Goal: Information Seeking & Learning: Learn about a topic

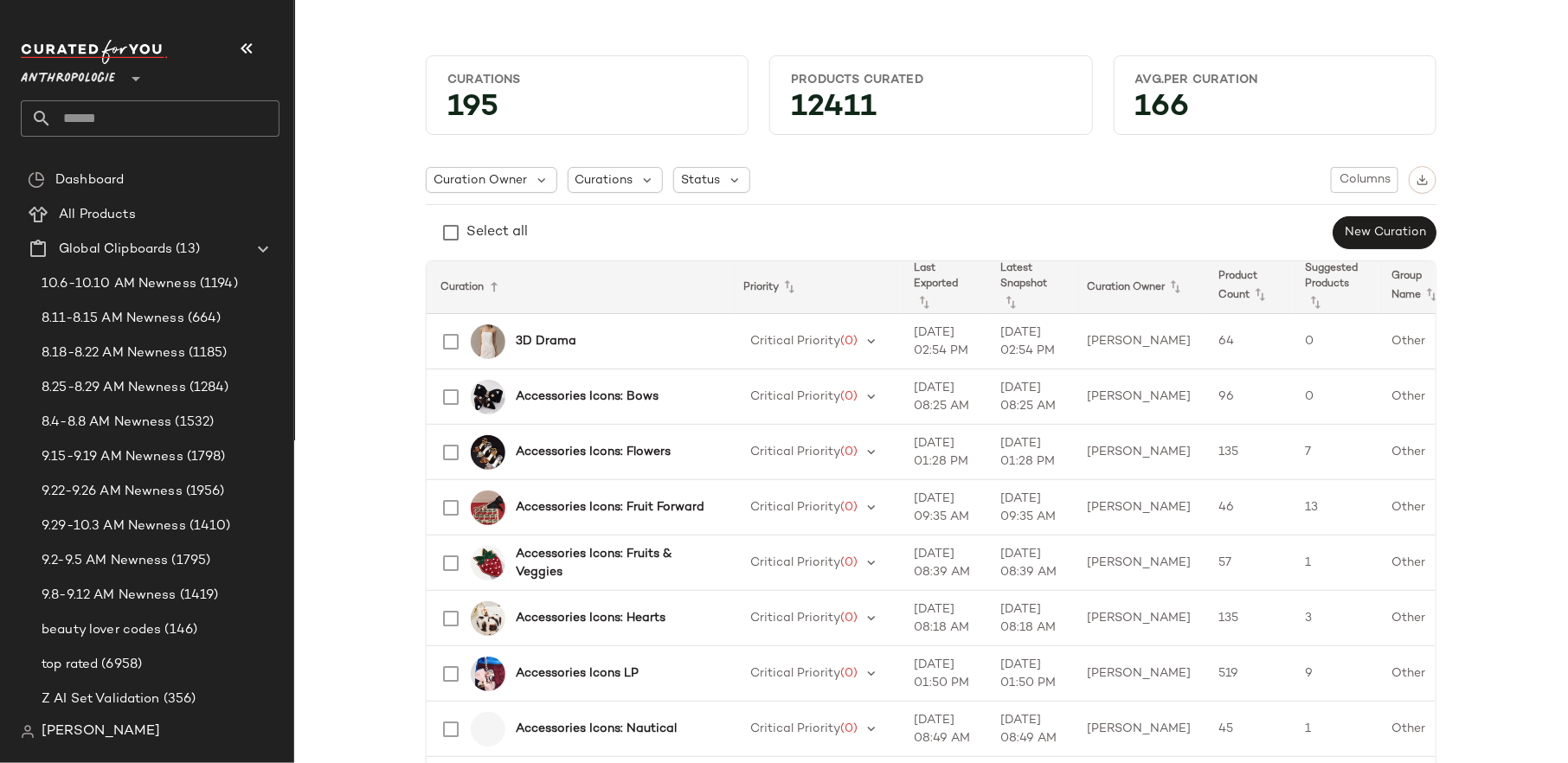
click at [177, 118] on input "text" at bounding box center [165, 118] width 228 height 37
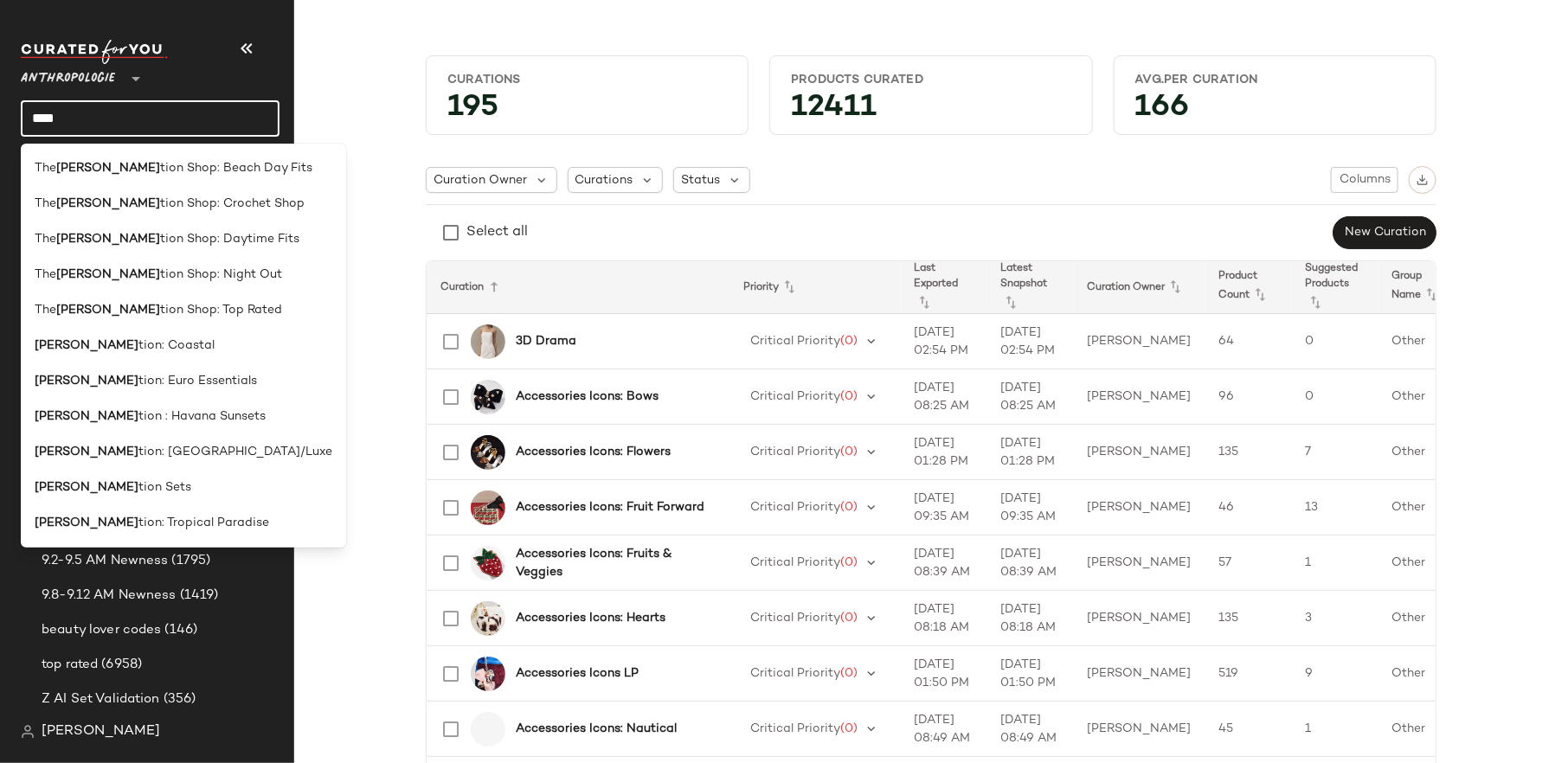
type input "****"
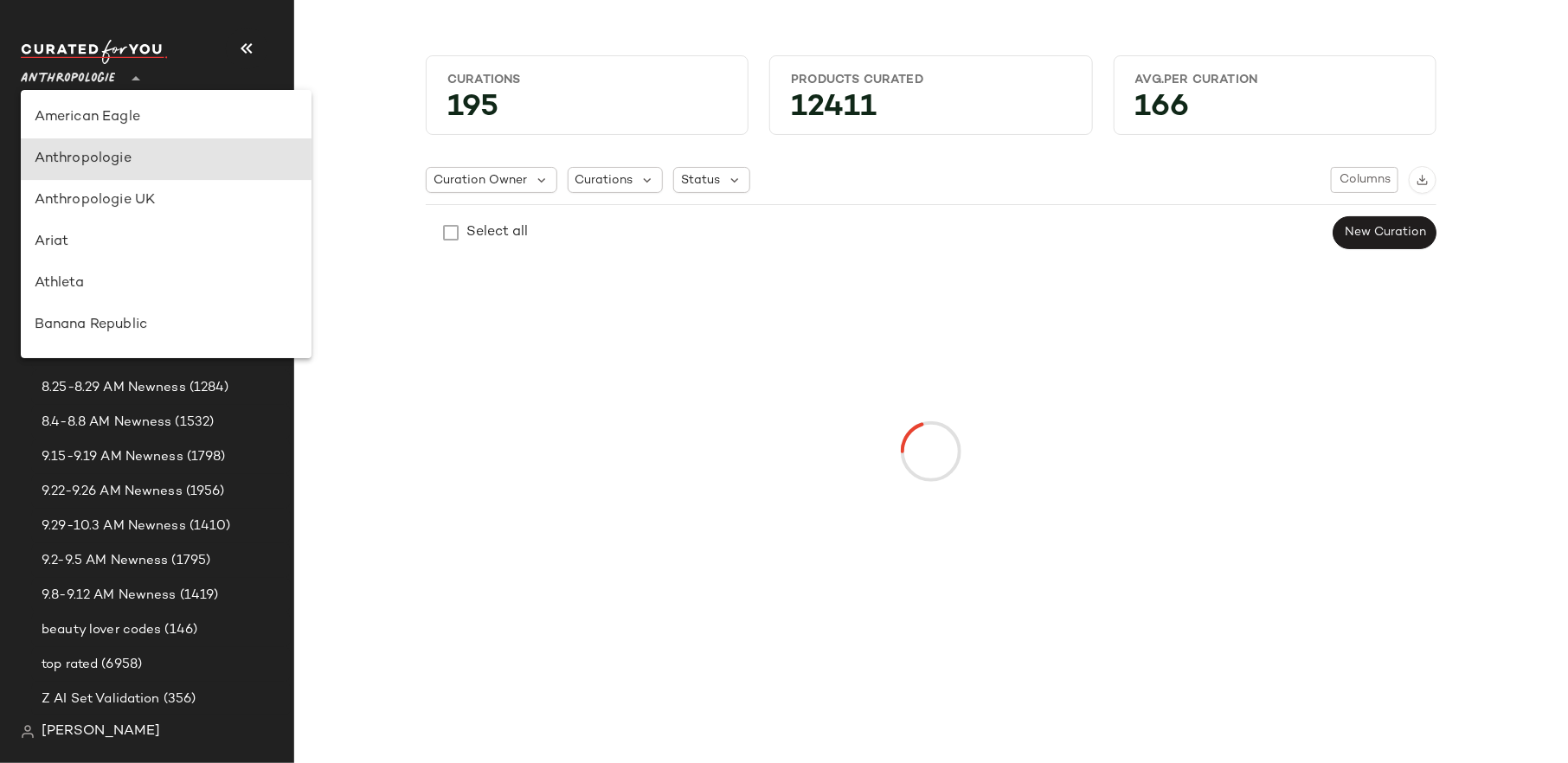
click at [94, 79] on span "Anthropologie" at bounding box center [67, 74] width 94 height 31
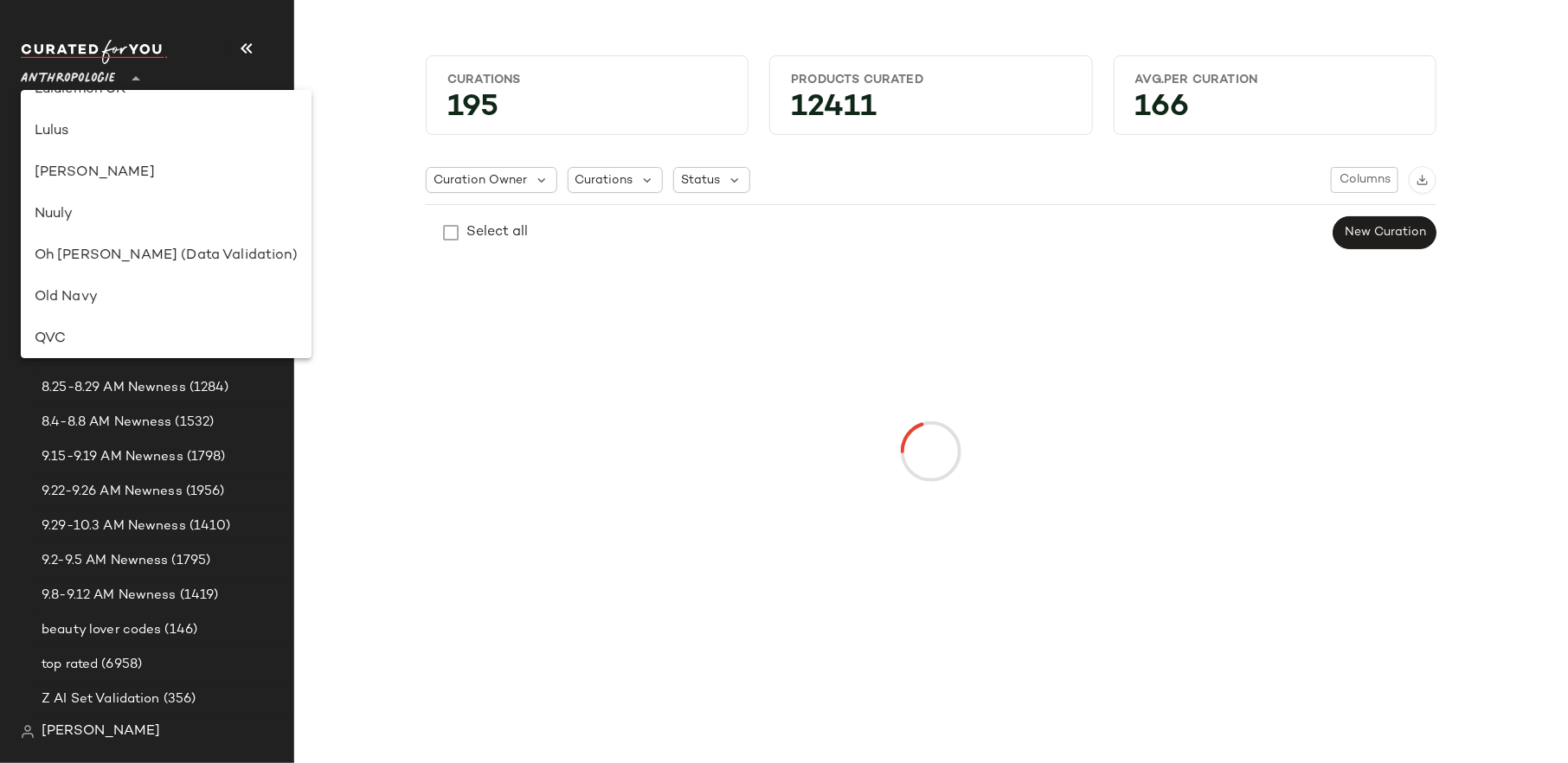
scroll to position [990, 0]
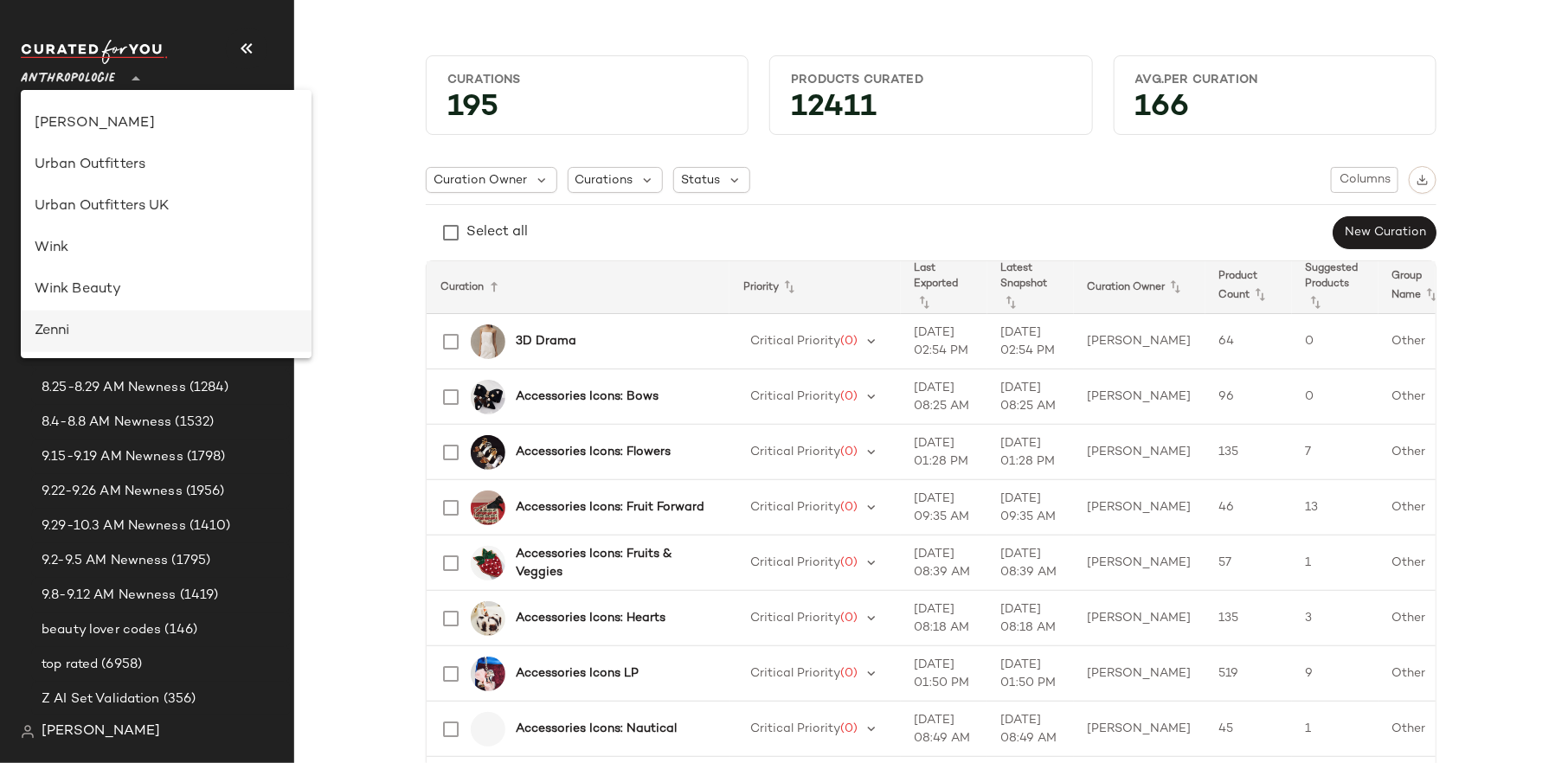
click at [102, 335] on div "Zenni" at bounding box center [166, 331] width 263 height 21
type input "**"
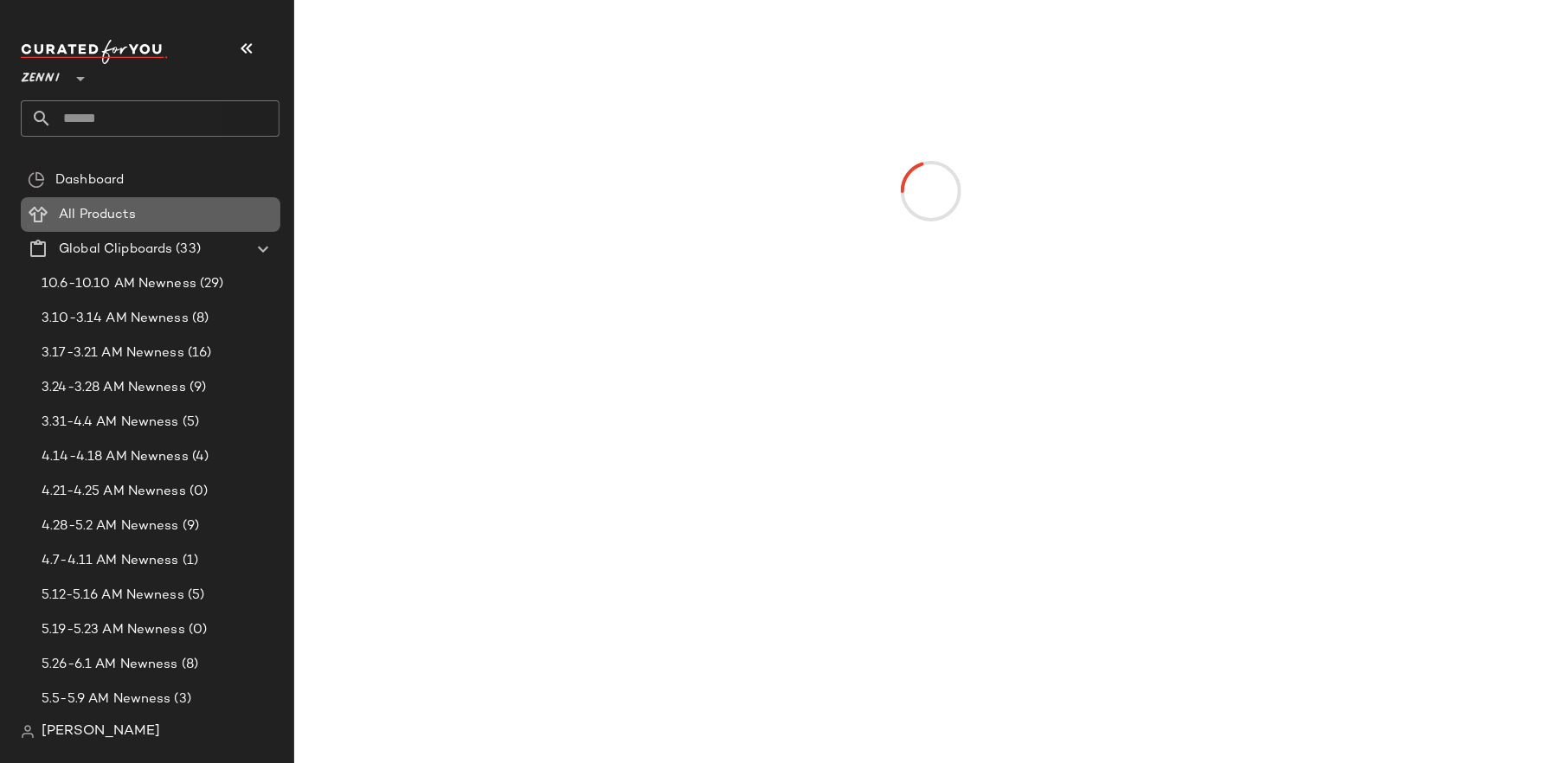
click at [114, 223] on span "All Products" at bounding box center [97, 214] width 77 height 20
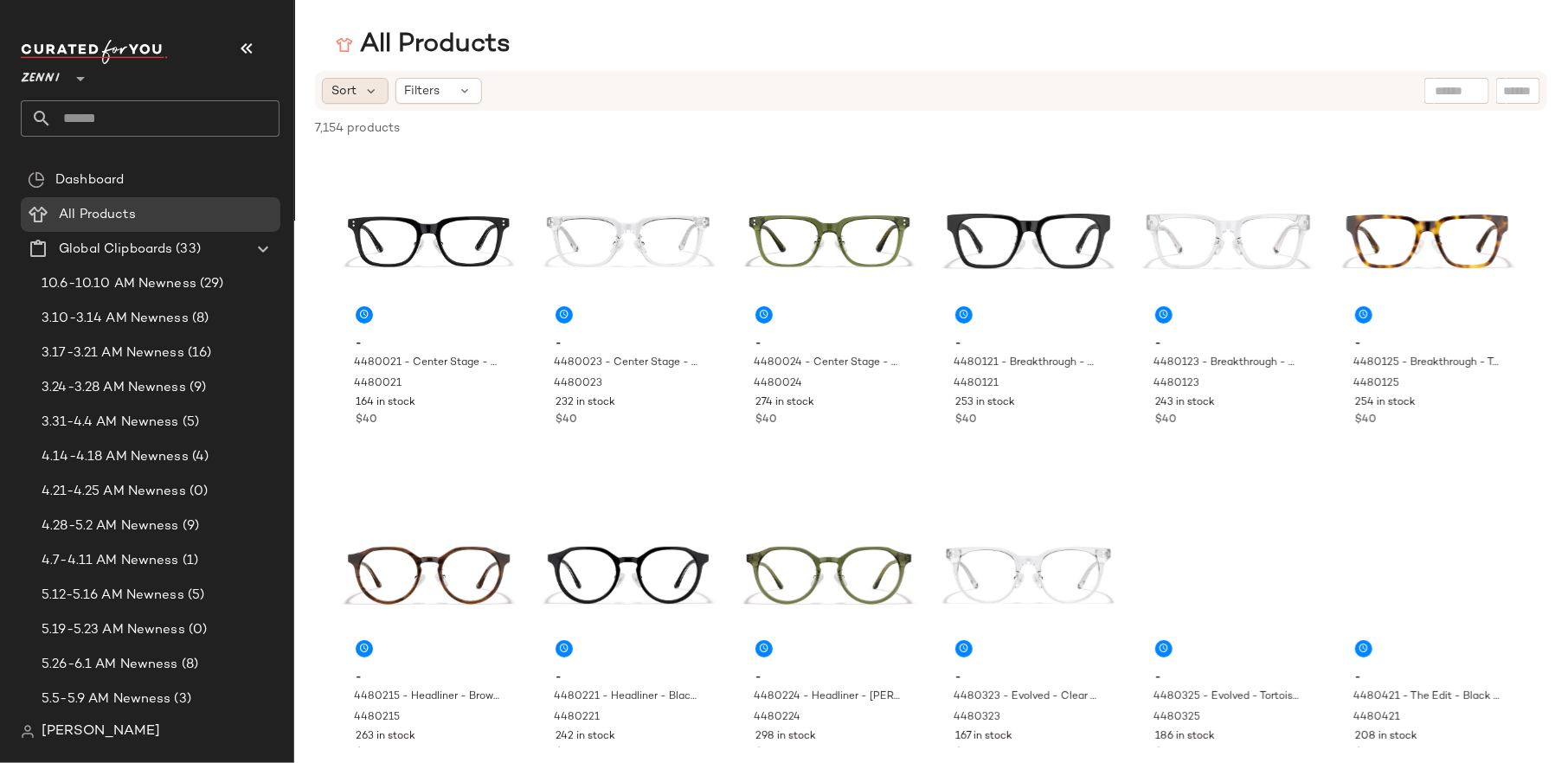
click at [350, 91] on span "Sort" at bounding box center [344, 91] width 25 height 18
click at [536, 106] on div "Sort Filters" at bounding box center [931, 90] width 1232 height 40
click at [425, 101] on div "Filters" at bounding box center [438, 90] width 87 height 26
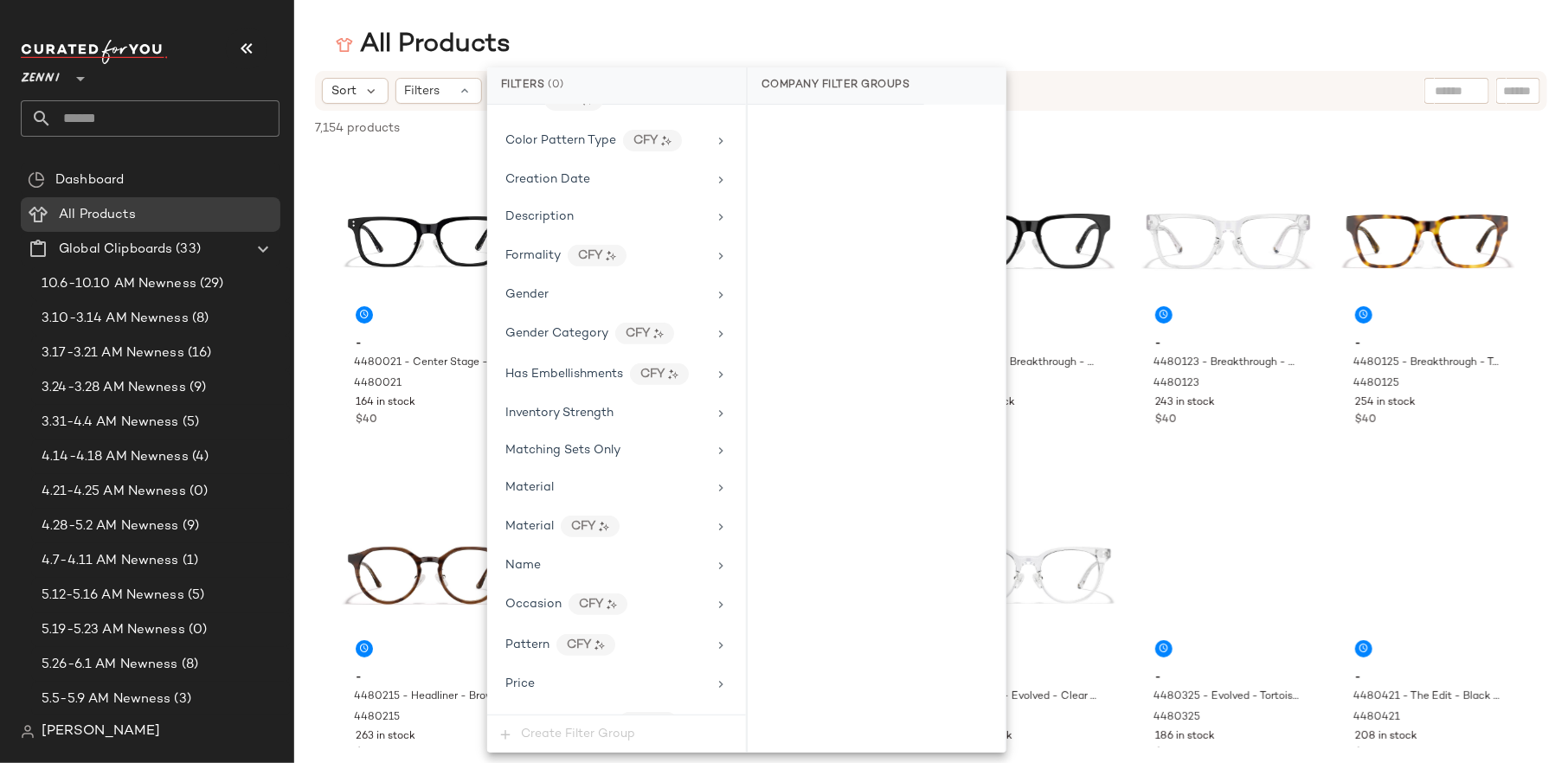
scroll to position [571, 0]
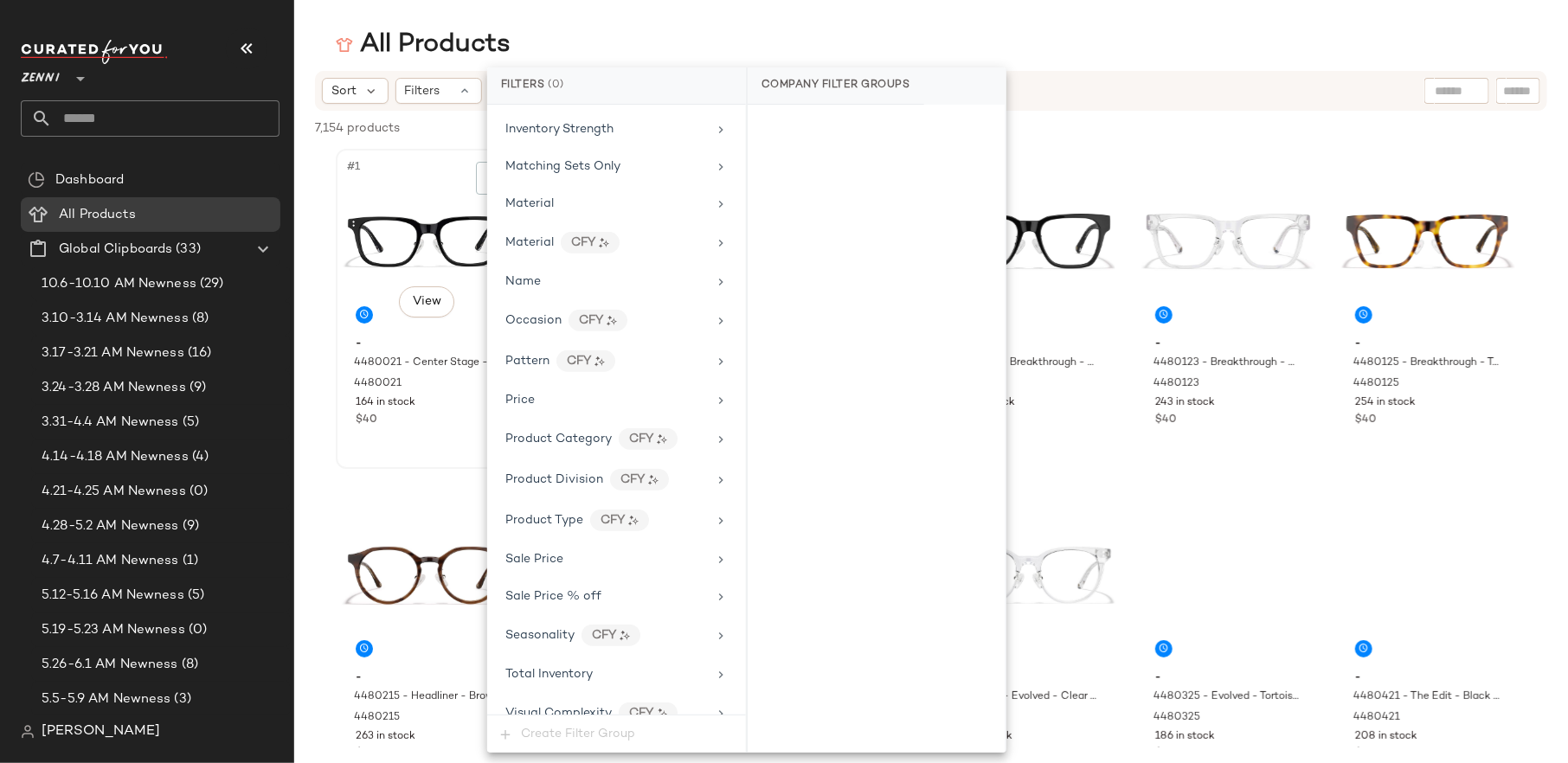
click at [437, 184] on div "#1 View" at bounding box center [428, 241] width 174 height 174
